Goal: Task Accomplishment & Management: Manage account settings

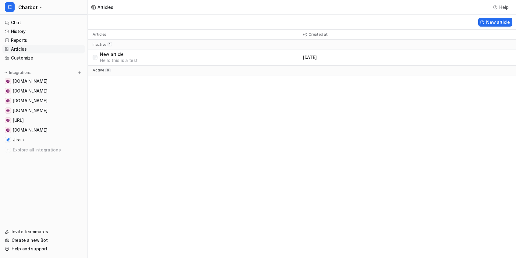
click at [311, 35] on p "Created at" at bounding box center [318, 34] width 19 height 5
click at [301, 34] on div "Articles Created at" at bounding box center [302, 35] width 429 height 10
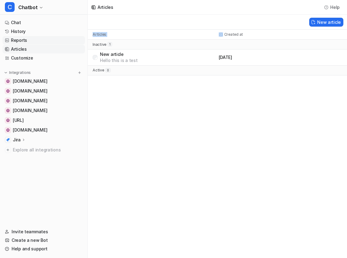
click at [34, 40] on link "Reports" at bounding box center [43, 40] width 83 height 9
click at [34, 39] on link "Reports" at bounding box center [43, 40] width 83 height 9
click at [49, 45] on link "Articles" at bounding box center [43, 49] width 83 height 9
click at [49, 41] on link "Reports" at bounding box center [43, 40] width 83 height 9
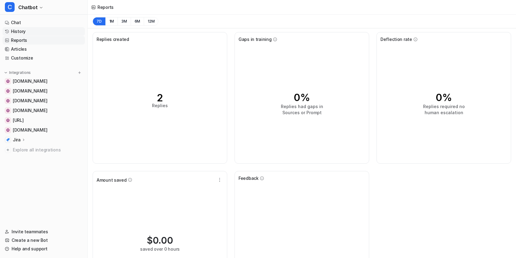
click at [17, 32] on link "History" at bounding box center [43, 31] width 83 height 9
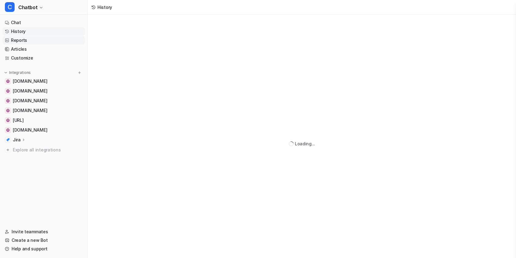
click at [24, 39] on link "Reports" at bounding box center [43, 40] width 83 height 9
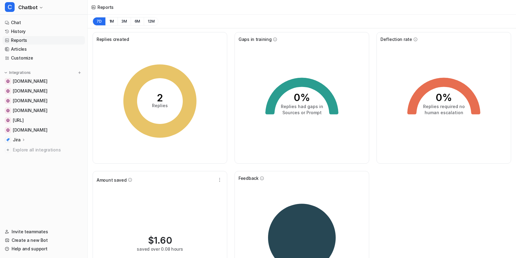
click at [21, 42] on link "Reports" at bounding box center [43, 40] width 83 height 9
click at [29, 40] on link "Reports" at bounding box center [43, 40] width 83 height 9
click at [36, 34] on link "History" at bounding box center [43, 31] width 83 height 9
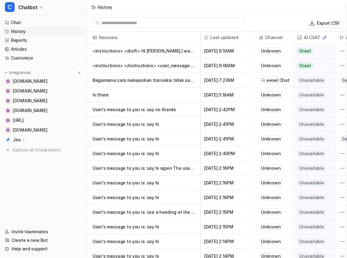
click at [216, 38] on span "Last updated" at bounding box center [228, 37] width 50 height 12
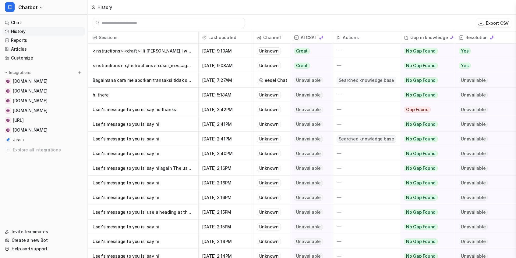
click at [40, 34] on link "History" at bounding box center [43, 31] width 83 height 9
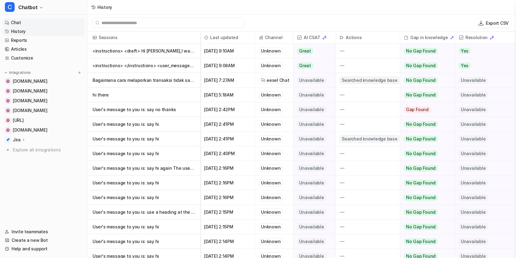
click at [35, 22] on link "Chat" at bounding box center [43, 22] width 83 height 9
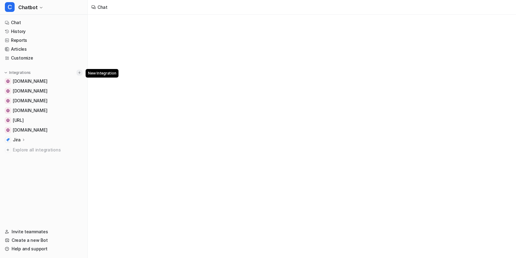
click at [82, 74] on button at bounding box center [80, 73] width 6 height 6
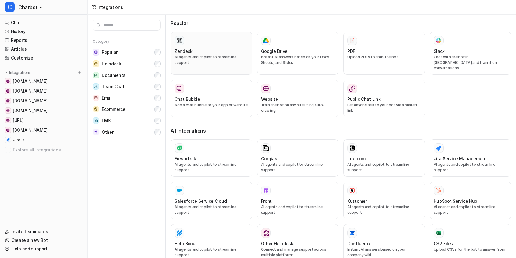
click at [195, 48] on div "Zendesk" at bounding box center [212, 51] width 74 height 6
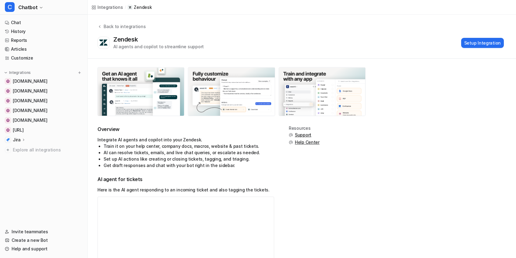
click at [119, 8] on div "Integrations" at bounding box center [111, 7] width 26 height 6
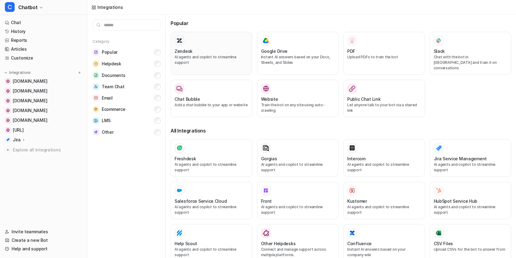
click at [183, 46] on div "Zendesk AI agents and copilot to streamline support" at bounding box center [212, 53] width 74 height 35
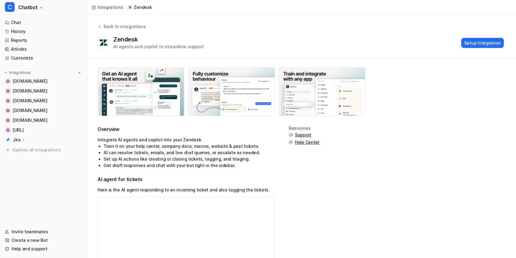
click at [103, 7] on div "Integrations" at bounding box center [111, 7] width 26 height 6
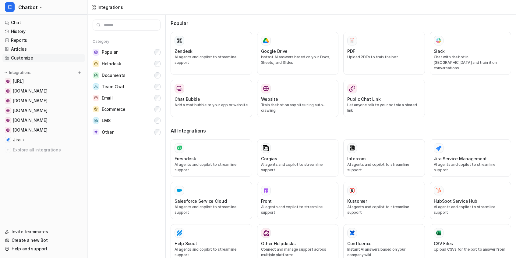
click at [25, 55] on link "Customize" at bounding box center [43, 58] width 83 height 9
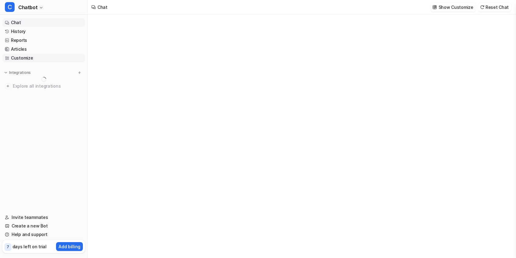
click at [19, 56] on link "Customize" at bounding box center [43, 58] width 83 height 9
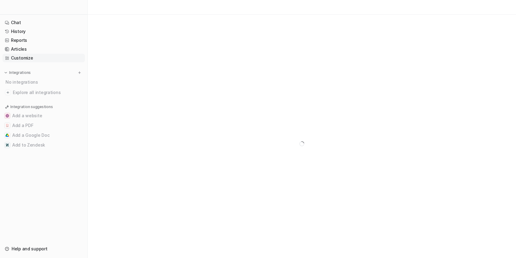
click at [35, 59] on link "Customize" at bounding box center [43, 58] width 83 height 9
click at [85, 110] on nav "Chat History Reports Articles Customize Integrations No integrations Explore al…" at bounding box center [43, 127] width 87 height 223
click at [10, 57] on link "Customize" at bounding box center [43, 58] width 83 height 9
click at [48, 55] on link "Customize" at bounding box center [43, 58] width 83 height 9
